Goal: Information Seeking & Learning: Compare options

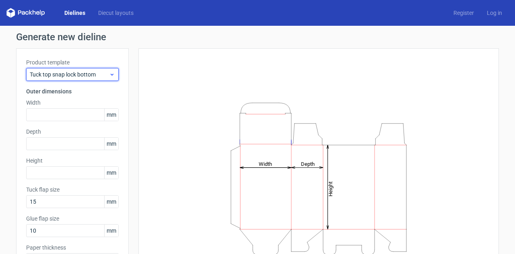
click at [109, 73] on icon at bounding box center [112, 74] width 6 height 6
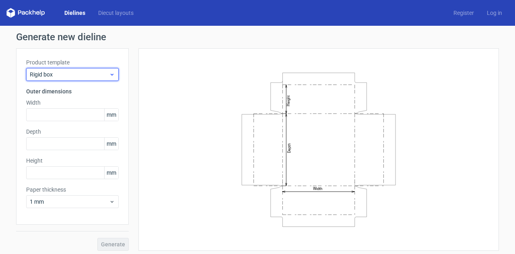
click at [109, 73] on icon at bounding box center [112, 74] width 6 height 6
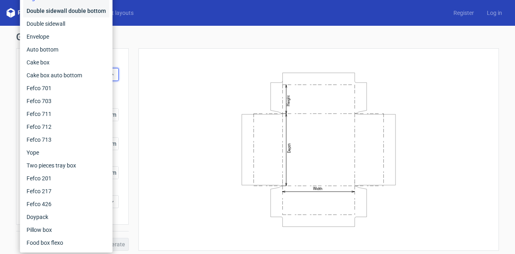
click at [60, 13] on div "Double sidewall double bottom" at bounding box center [66, 10] width 86 height 13
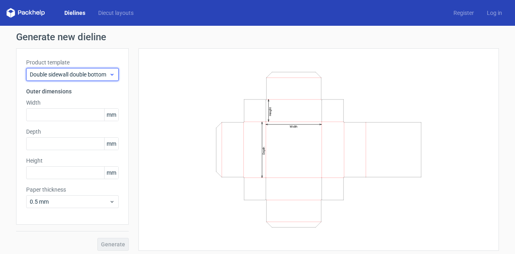
click at [109, 73] on icon at bounding box center [112, 74] width 6 height 6
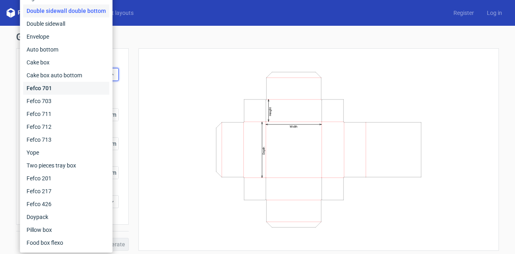
click at [61, 87] on div "Fefco 701" at bounding box center [66, 88] width 86 height 13
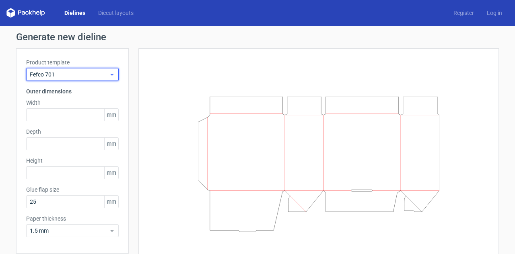
click at [110, 73] on icon at bounding box center [112, 74] width 6 height 6
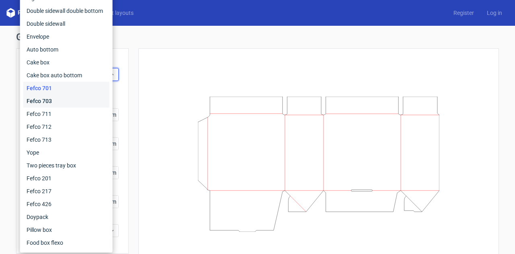
click at [89, 99] on div "Fefco 703" at bounding box center [66, 101] width 86 height 13
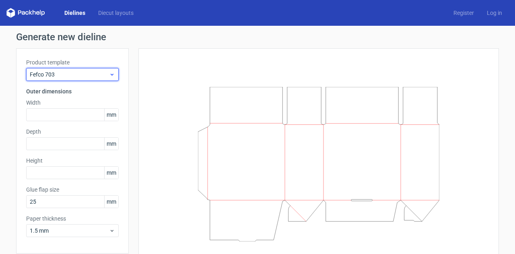
click at [110, 75] on icon at bounding box center [112, 74] width 6 height 6
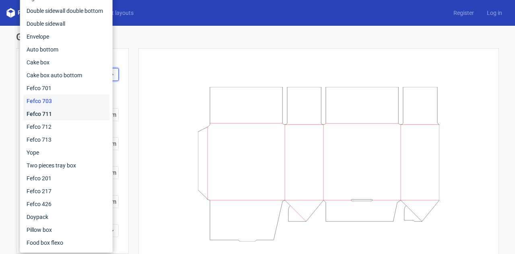
click at [91, 110] on div "Fefco 711" at bounding box center [66, 113] width 86 height 13
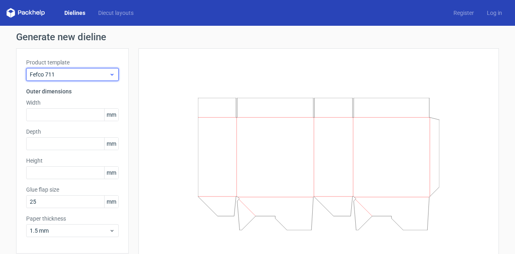
click at [112, 73] on icon at bounding box center [112, 74] width 6 height 6
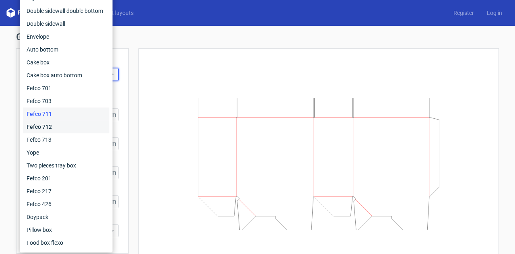
click at [91, 126] on div "Fefco 712" at bounding box center [66, 126] width 86 height 13
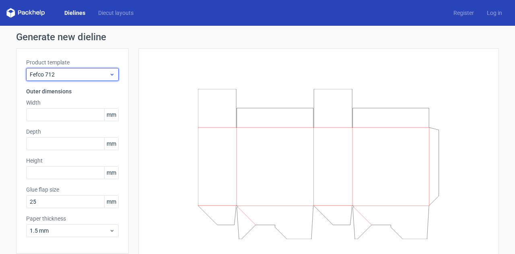
click at [110, 74] on icon at bounding box center [112, 74] width 6 height 6
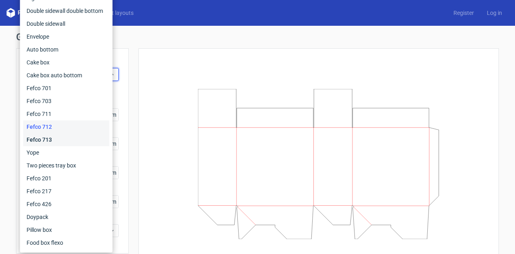
click at [78, 134] on div "Fefco 713" at bounding box center [66, 139] width 86 height 13
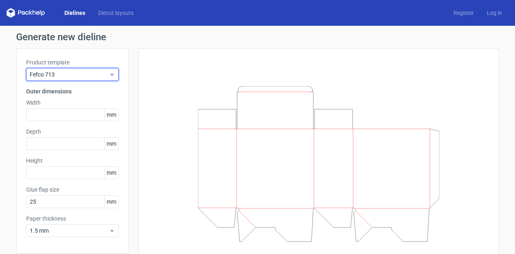
click at [111, 74] on icon at bounding box center [112, 74] width 6 height 6
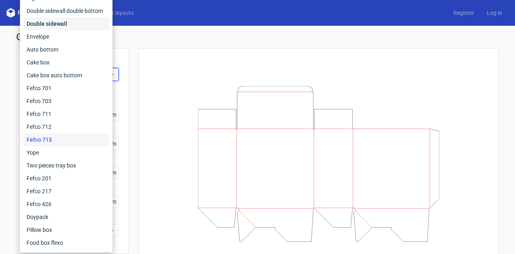
click at [74, 25] on div "Double sidewall" at bounding box center [66, 23] width 86 height 13
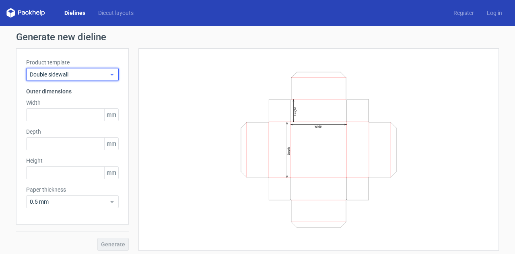
click at [111, 75] on use at bounding box center [112, 75] width 3 height 2
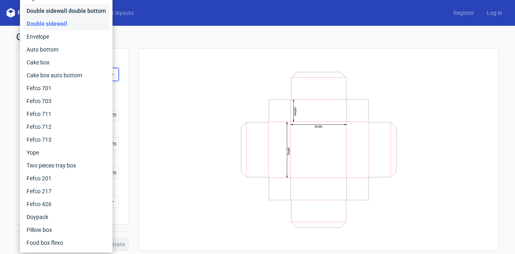
click at [88, 9] on div "Double sidewall double bottom" at bounding box center [66, 10] width 86 height 13
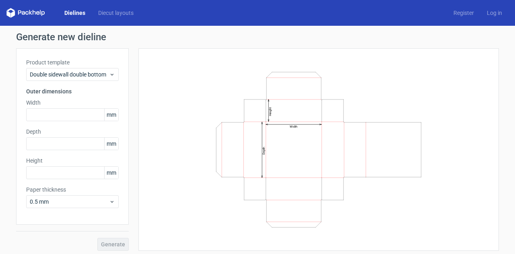
click at [184, 79] on div "Width Depth Height" at bounding box center [319, 149] width 341 height 182
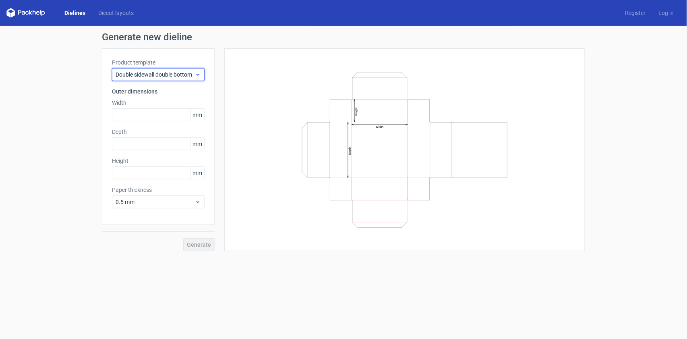
click at [187, 71] on span "Double sidewall double bottom" at bounding box center [155, 74] width 79 height 8
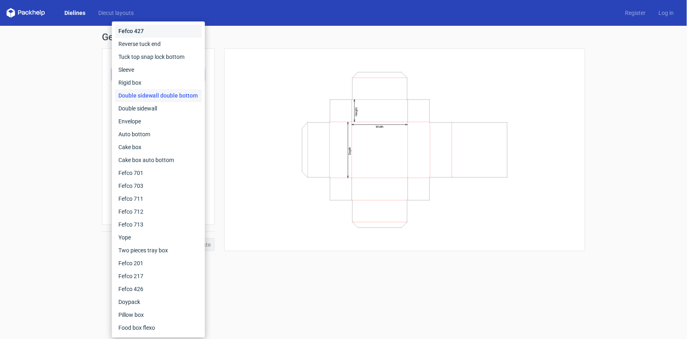
click at [174, 36] on div "Fefco 427" at bounding box center [158, 31] width 87 height 13
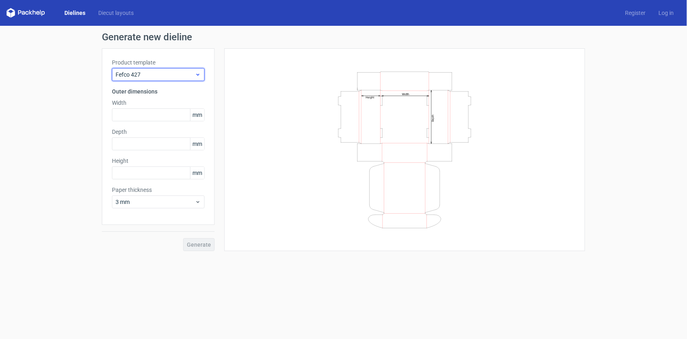
click at [187, 74] on span "Fefco 427" at bounding box center [155, 74] width 79 height 8
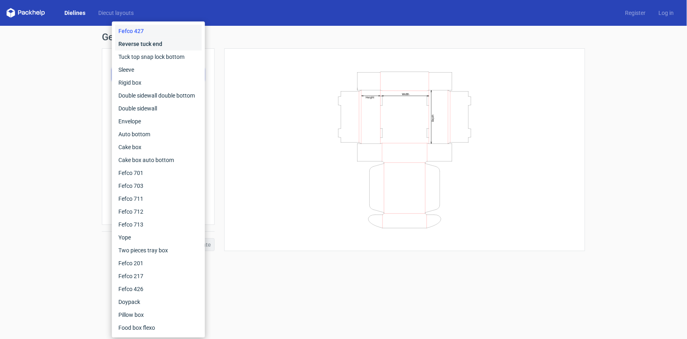
click at [188, 43] on div "Reverse tuck end" at bounding box center [158, 43] width 87 height 13
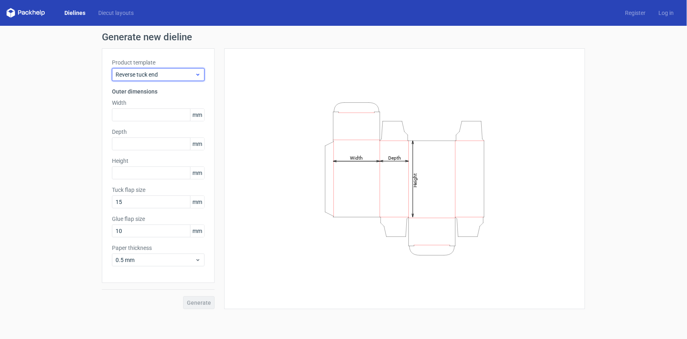
click at [183, 80] on div "Reverse tuck end" at bounding box center [158, 74] width 93 height 13
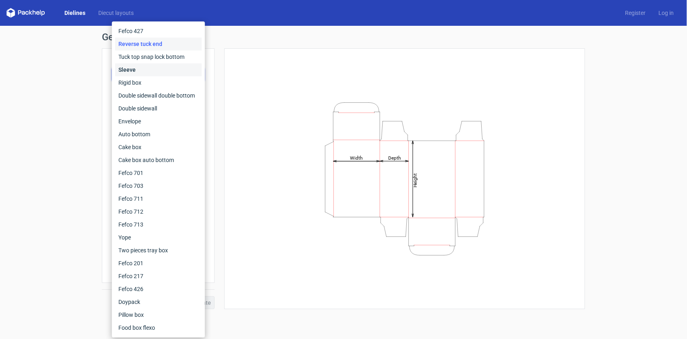
click at [176, 67] on div "Sleeve" at bounding box center [158, 69] width 87 height 13
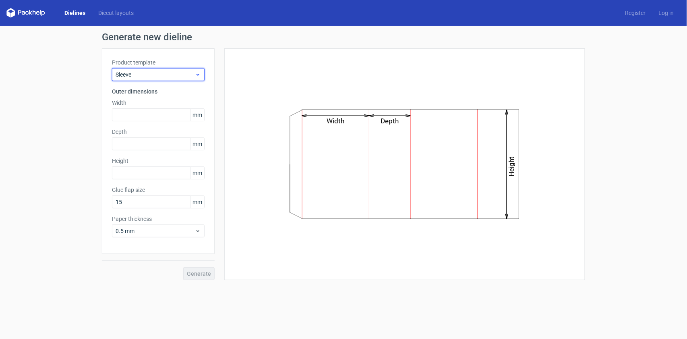
click at [178, 77] on span "Sleeve" at bounding box center [155, 74] width 79 height 8
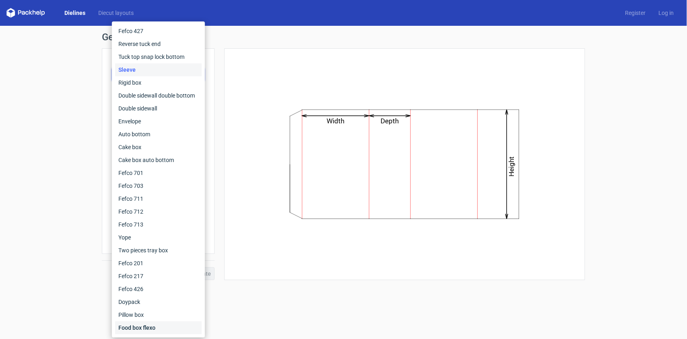
click at [140, 254] on div "Food box flexo" at bounding box center [158, 327] width 87 height 13
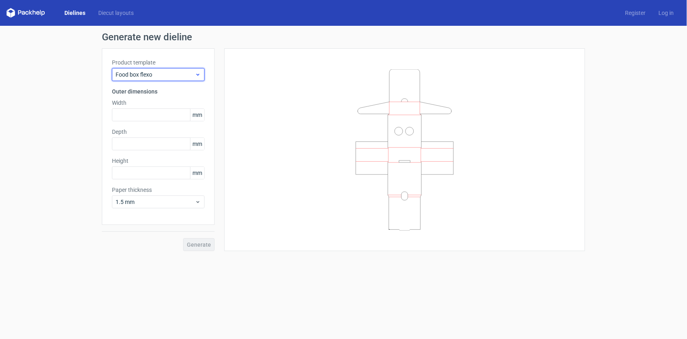
click at [187, 74] on span "Food box flexo" at bounding box center [155, 74] width 79 height 8
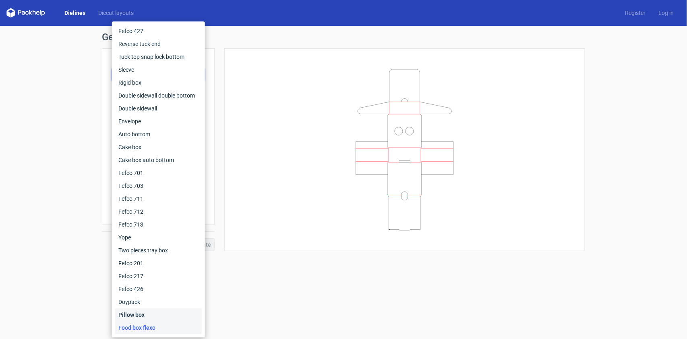
click at [137, 254] on div "Pillow box" at bounding box center [158, 314] width 87 height 13
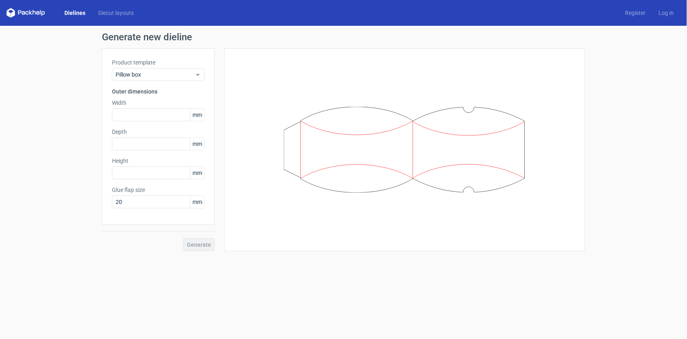
click at [182, 66] on label "Product template" at bounding box center [158, 62] width 93 height 8
click at [182, 71] on span "Pillow box" at bounding box center [155, 74] width 79 height 8
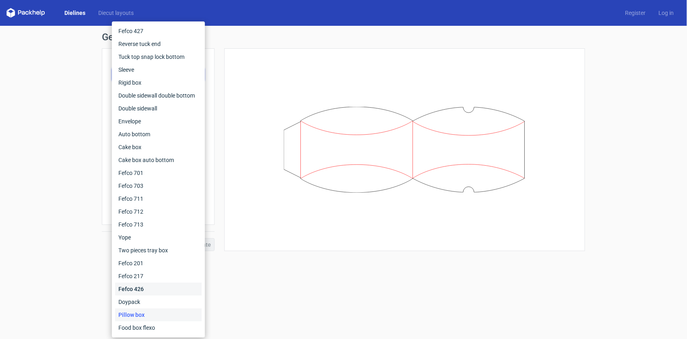
click at [148, 254] on div "Fefco 426" at bounding box center [158, 288] width 87 height 13
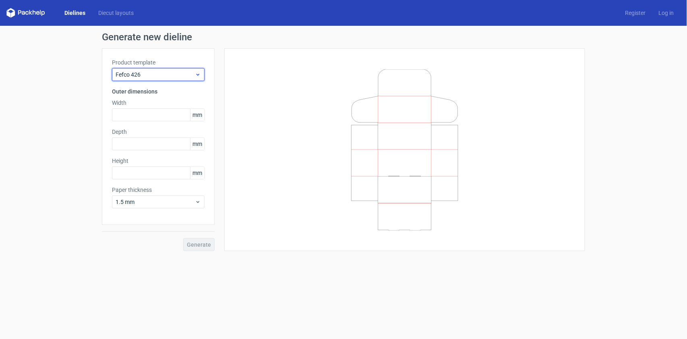
click at [184, 77] on span "Fefco 426" at bounding box center [155, 74] width 79 height 8
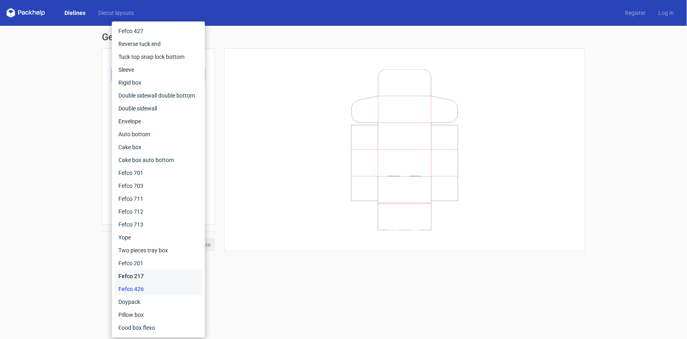
click at [131, 254] on div "Fefco 217" at bounding box center [158, 275] width 87 height 13
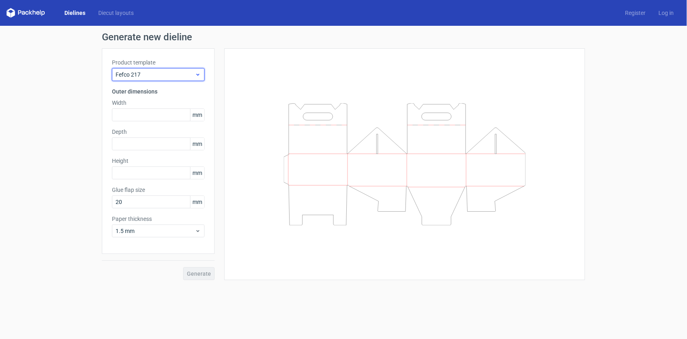
click at [174, 74] on span "Fefco 217" at bounding box center [155, 74] width 79 height 8
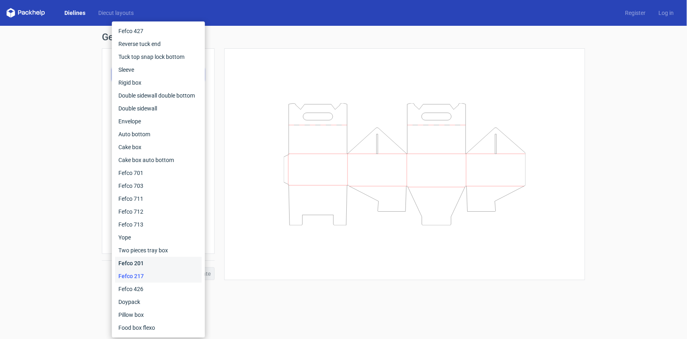
click at [142, 254] on div "Fefco 201" at bounding box center [158, 262] width 87 height 13
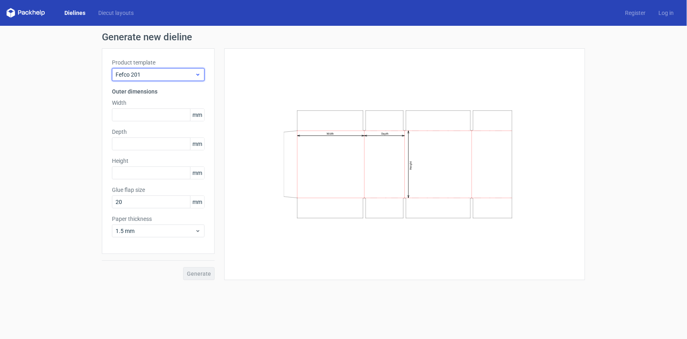
click at [170, 76] on span "Fefco 201" at bounding box center [155, 74] width 79 height 8
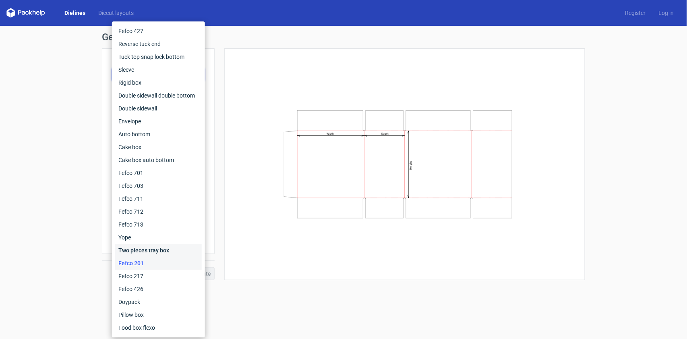
click at [140, 248] on div "Two pieces tray box" at bounding box center [158, 250] width 87 height 13
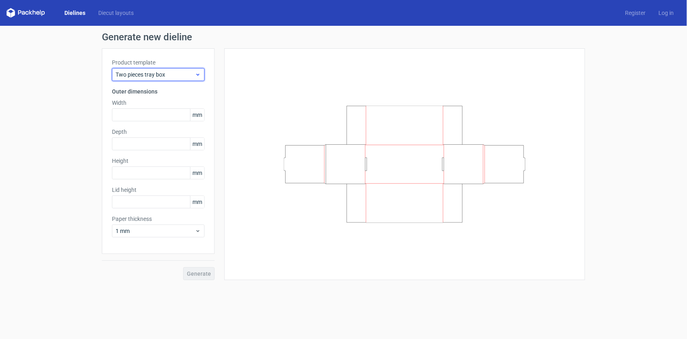
click at [191, 77] on span "Two pieces tray box" at bounding box center [155, 74] width 79 height 8
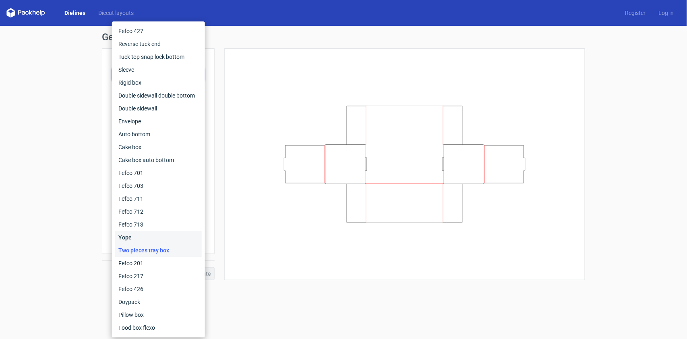
click at [139, 240] on div "Yope" at bounding box center [158, 237] width 87 height 13
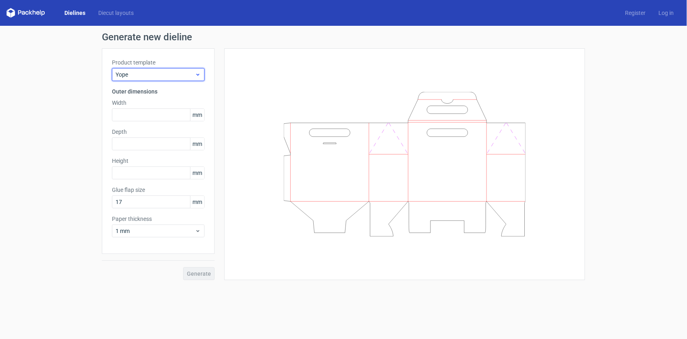
click at [162, 72] on span "Yope" at bounding box center [155, 74] width 79 height 8
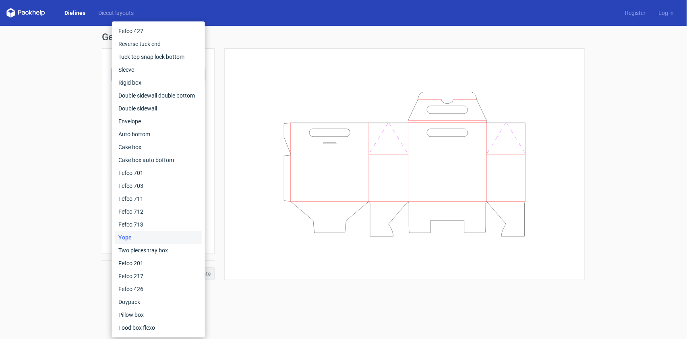
click at [337, 87] on div at bounding box center [404, 163] width 341 height 211
